Goal: Task Accomplishment & Management: Complete application form

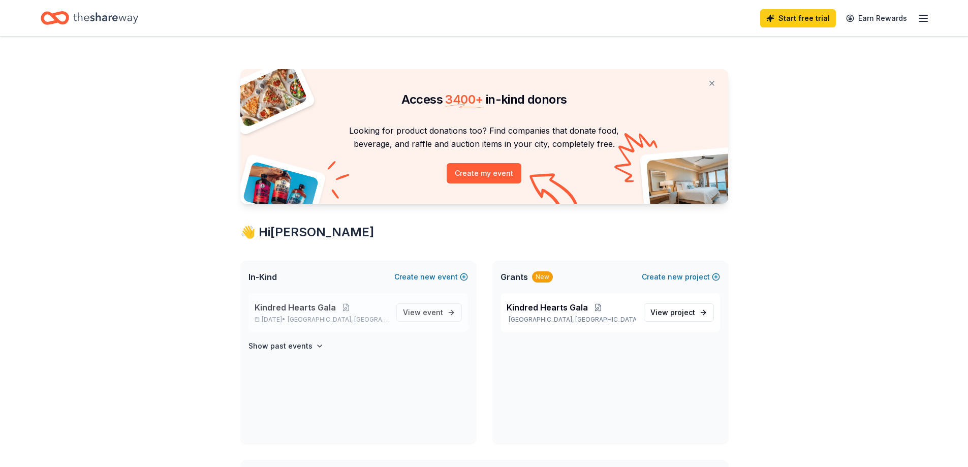
click at [315, 304] on span "Kindred Hearts Gala" at bounding box center [294, 307] width 81 height 12
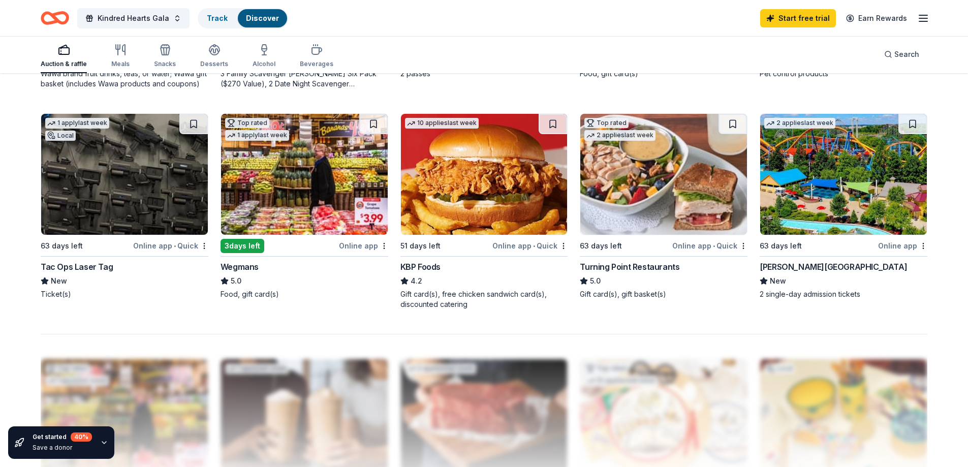
scroll to position [730, 0]
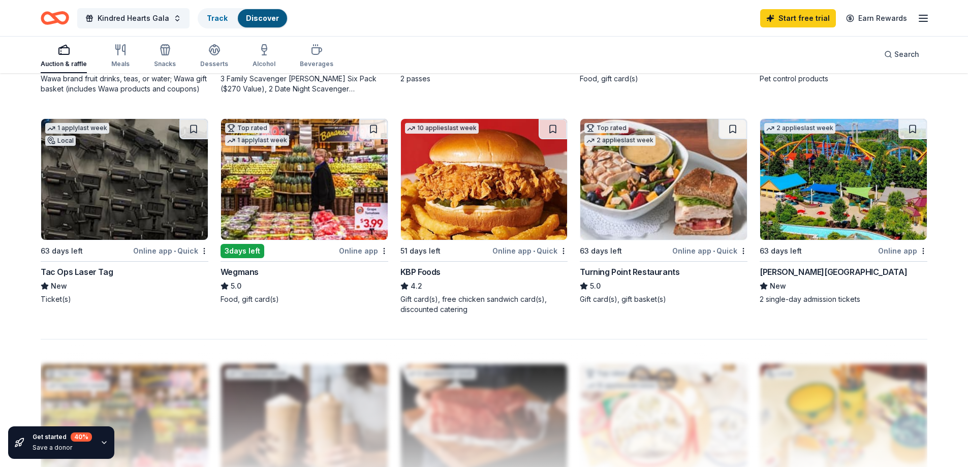
click at [829, 225] on img at bounding box center [843, 179] width 167 height 121
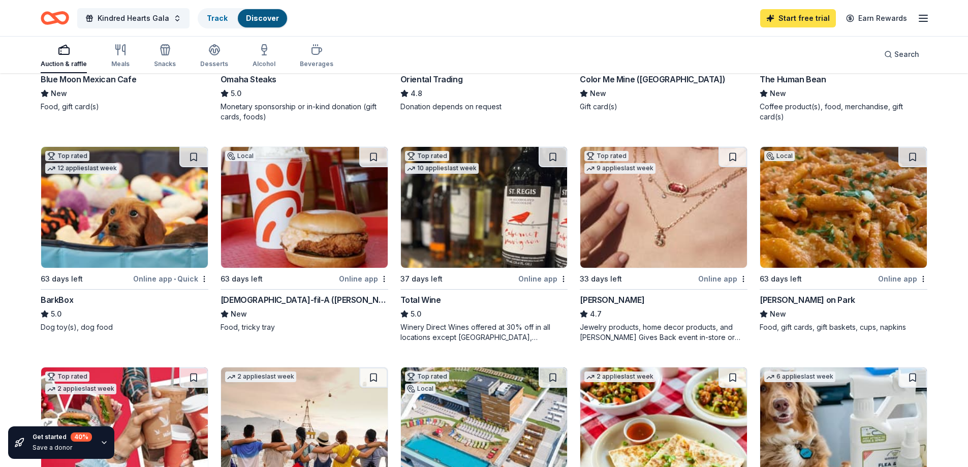
scroll to position [230, 0]
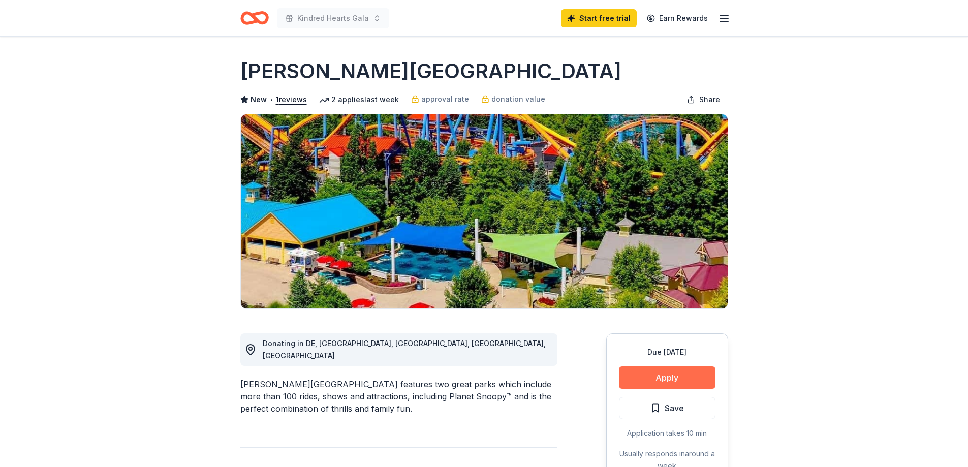
click at [674, 378] on button "Apply" at bounding box center [667, 377] width 97 height 22
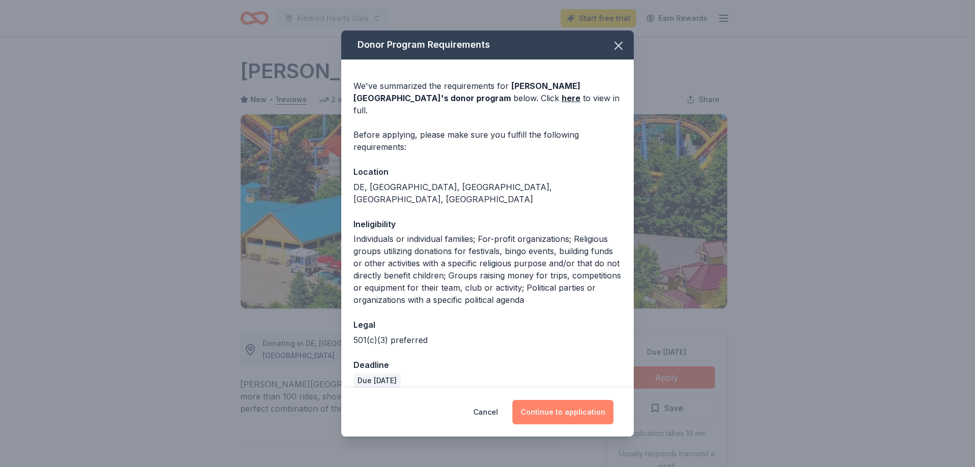
click at [581, 409] on button "Continue to application" at bounding box center [563, 412] width 101 height 24
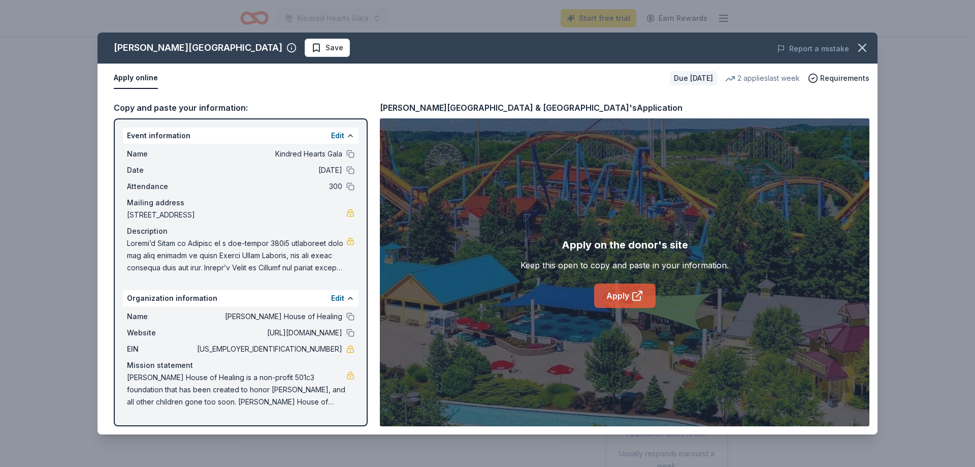
click at [620, 296] on link "Apply" at bounding box center [624, 295] width 61 height 24
drag, startPoint x: 865, startPoint y: 54, endPoint x: 847, endPoint y: 52, distance: 18.4
click at [865, 53] on icon "button" at bounding box center [862, 48] width 14 height 14
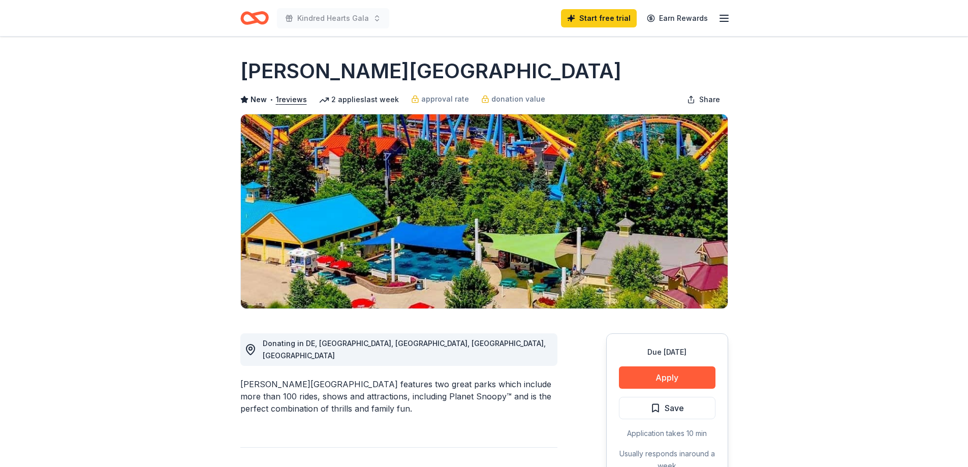
click at [250, 13] on icon "Home" at bounding box center [250, 18] width 16 height 10
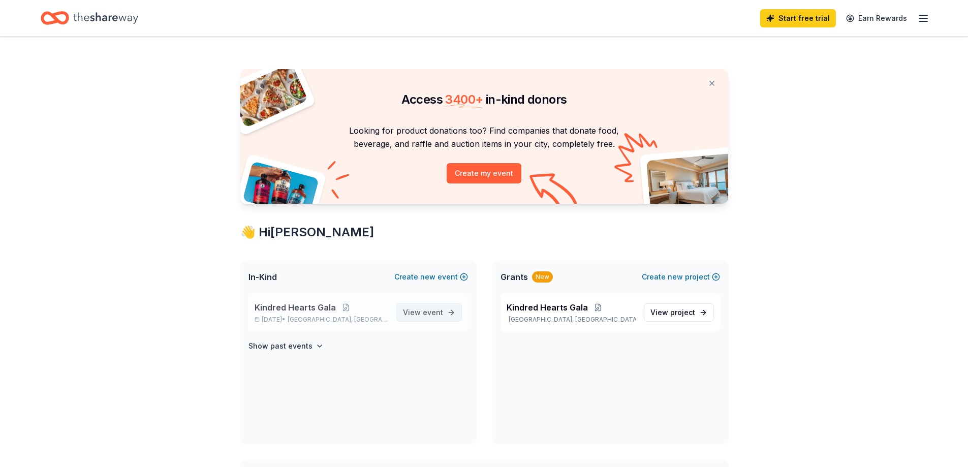
click at [422, 317] on span "View event" at bounding box center [423, 312] width 40 height 12
